Goal: Task Accomplishment & Management: Manage account settings

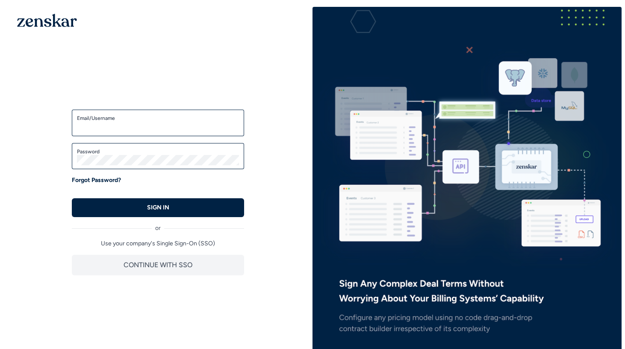
click at [133, 142] on form "Email/Username Password Forgot Password? SIGN IN" at bounding box center [158, 162] width 172 height 107
click at [133, 135] on div "Email/Username" at bounding box center [158, 122] width 172 height 27
click at [130, 133] on div "Email/Username" at bounding box center [158, 122] width 172 height 27
click at [130, 132] on div "Email/Username" at bounding box center [158, 122] width 172 height 27
click at [153, 116] on label "Email/Username" at bounding box center [158, 118] width 162 height 7
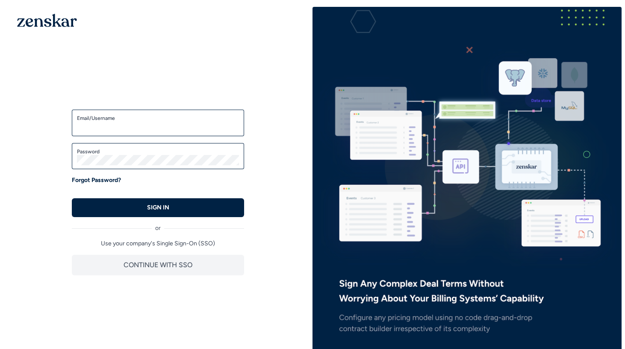
click at [153, 121] on input "Email/Username" at bounding box center [158, 126] width 162 height 10
click at [153, 125] on input "Email/Username" at bounding box center [158, 126] width 162 height 10
type input "**********"
click at [72, 198] on button "SIGN IN" at bounding box center [158, 207] width 172 height 19
